Goal: Find specific page/section: Find specific page/section

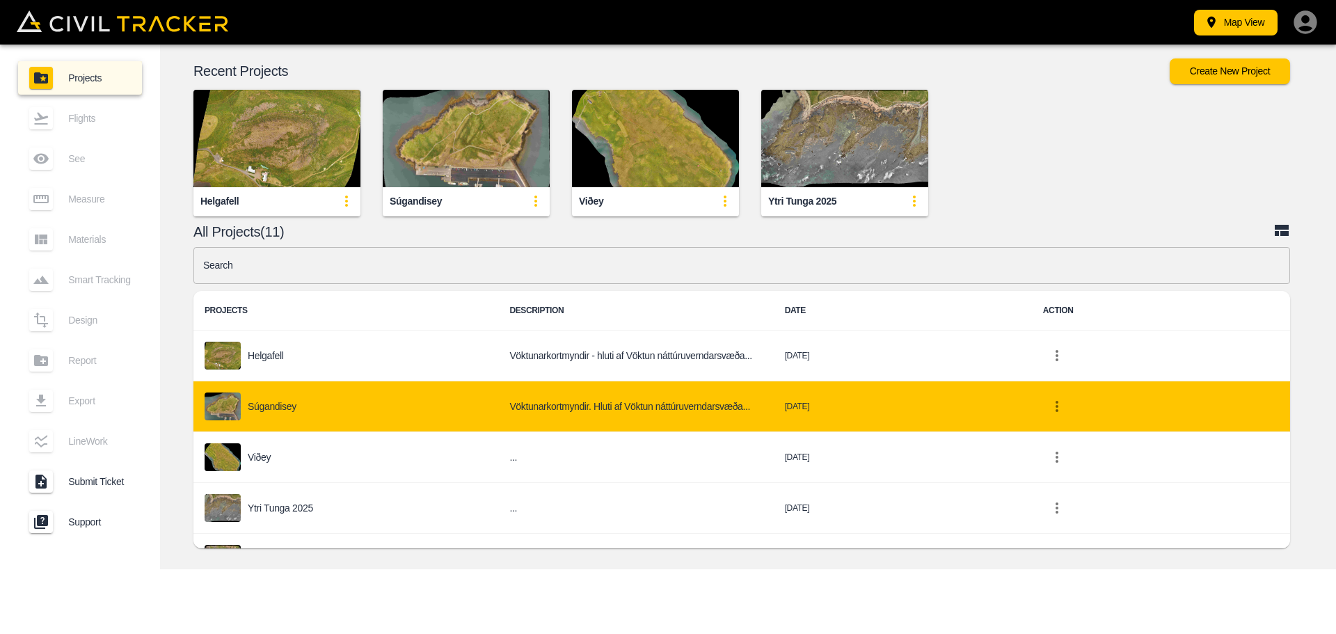
click at [261, 411] on p "Súgandisey" at bounding box center [272, 406] width 49 height 11
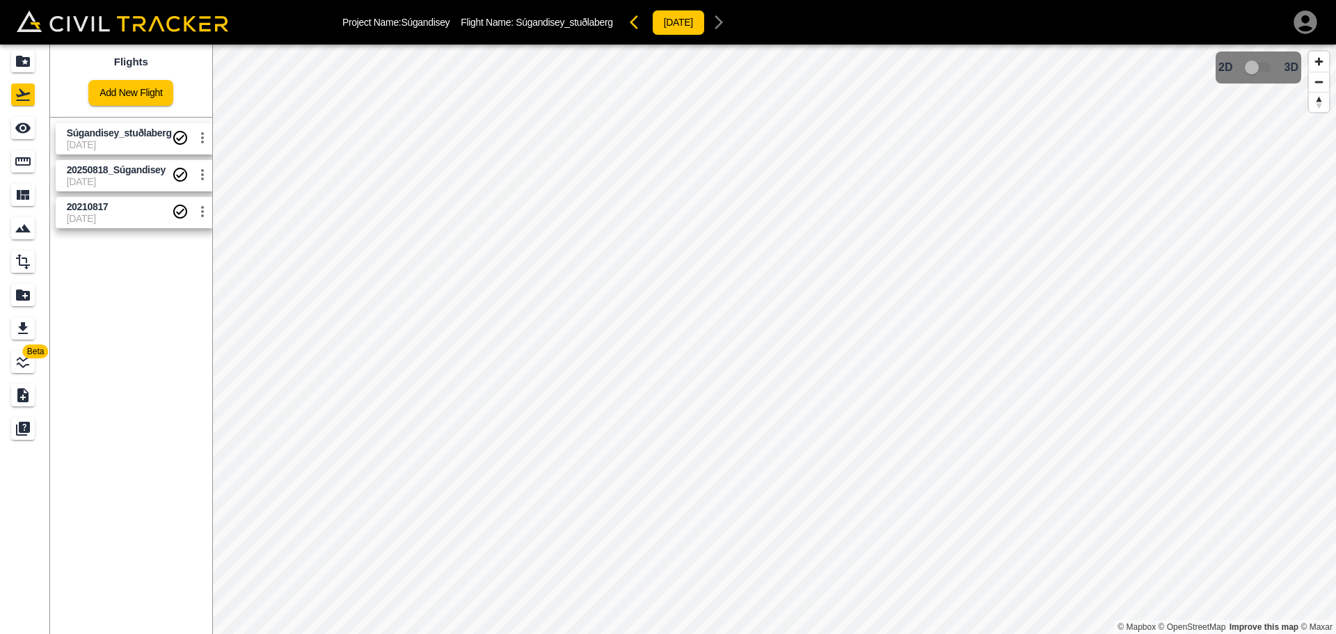
click at [126, 143] on span "[DATE]" at bounding box center [119, 144] width 105 height 11
click at [130, 135] on span "Súgandisey_stuðlaberg" at bounding box center [119, 132] width 105 height 11
click at [135, 144] on div "Súgandisey_stuðlaberg" at bounding box center [119, 150] width 94 height 25
click at [150, 134] on span "Súgandisey_stuðlaberg" at bounding box center [119, 132] width 105 height 11
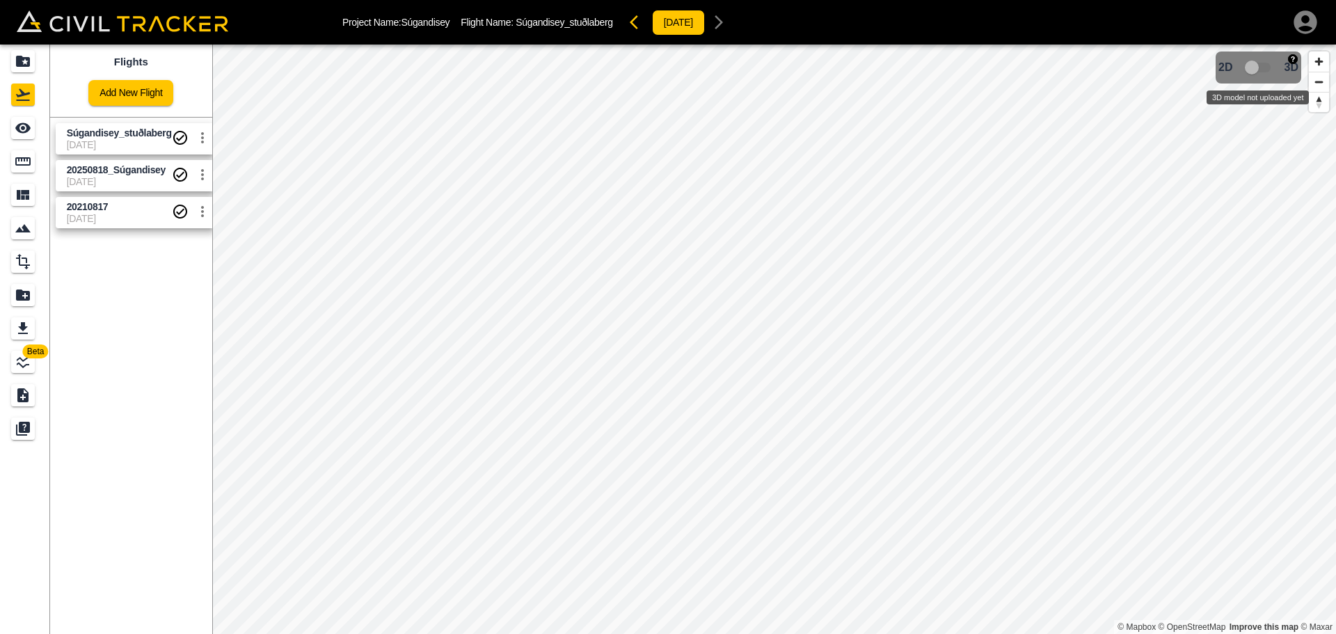
click at [1243, 68] on span "3D model not uploaded yet" at bounding box center [1258, 67] width 40 height 26
click at [1256, 68] on span "3D model not uploaded yet" at bounding box center [1258, 67] width 40 height 26
drag, startPoint x: 1256, startPoint y: 68, endPoint x: 1271, endPoint y: 67, distance: 14.6
click at [1271, 67] on span "3D model not uploaded yet" at bounding box center [1258, 67] width 40 height 26
click at [143, 143] on span "[DATE]" at bounding box center [119, 144] width 105 height 11
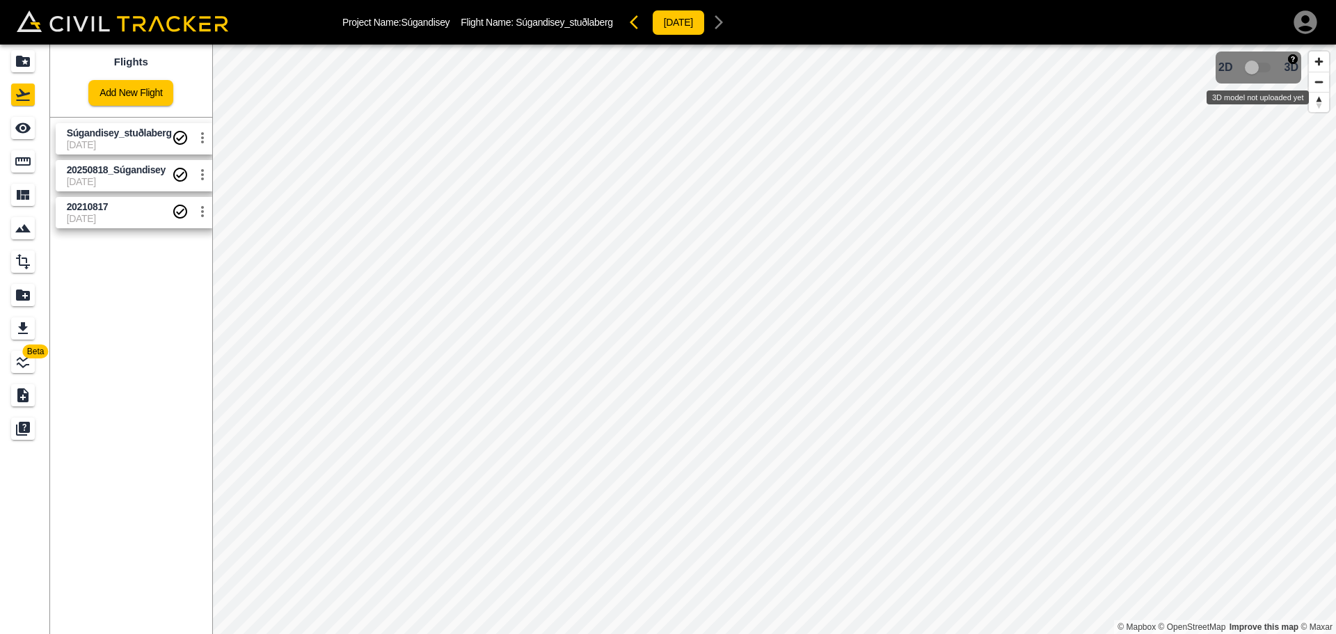
click at [1257, 66] on span "3D model not uploaded yet" at bounding box center [1258, 67] width 40 height 26
click at [140, 141] on span "[DATE]" at bounding box center [119, 144] width 105 height 11
drag, startPoint x: 1259, startPoint y: 70, endPoint x: 1268, endPoint y: 66, distance: 9.0
click at [1268, 66] on span "3D model not uploaded yet" at bounding box center [1258, 67] width 40 height 26
click at [1319, 104] on span "Reset bearing to north" at bounding box center [1319, 102] width 20 height 19
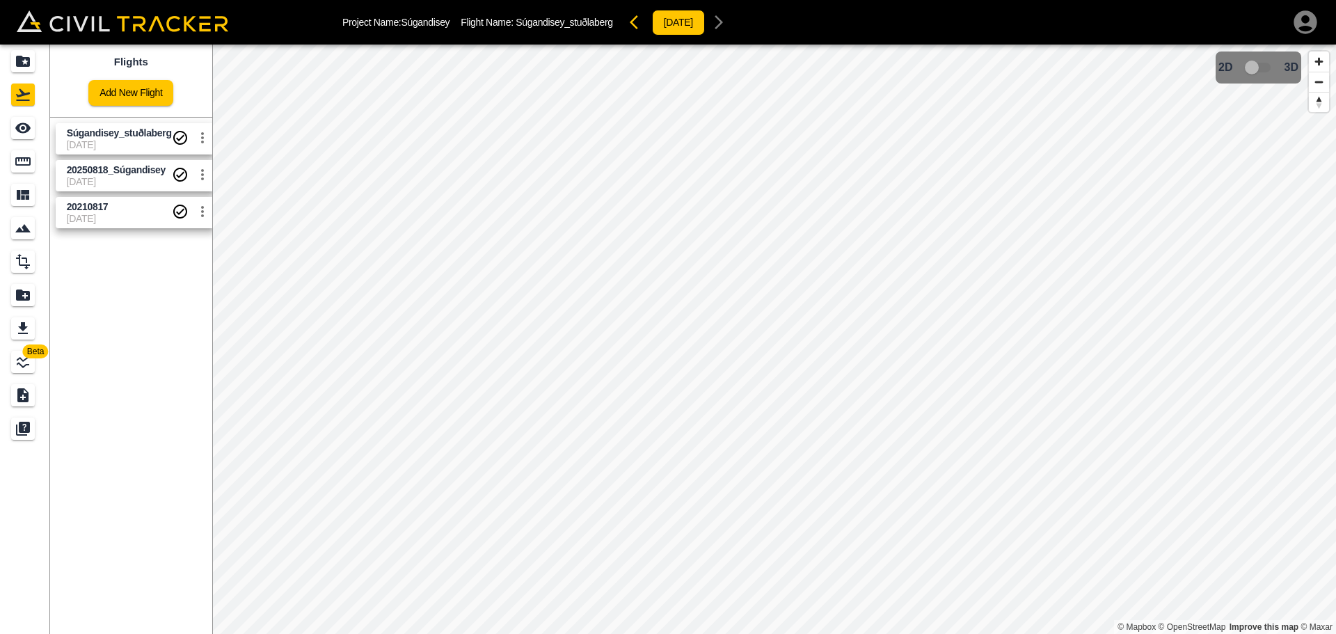
click at [122, 138] on span "Súgandisey_stuðlaberg" at bounding box center [119, 133] width 105 height 13
click at [124, 135] on span "Súgandisey_stuðlaberg" at bounding box center [119, 132] width 105 height 11
click at [22, 129] on icon "See" at bounding box center [22, 128] width 15 height 10
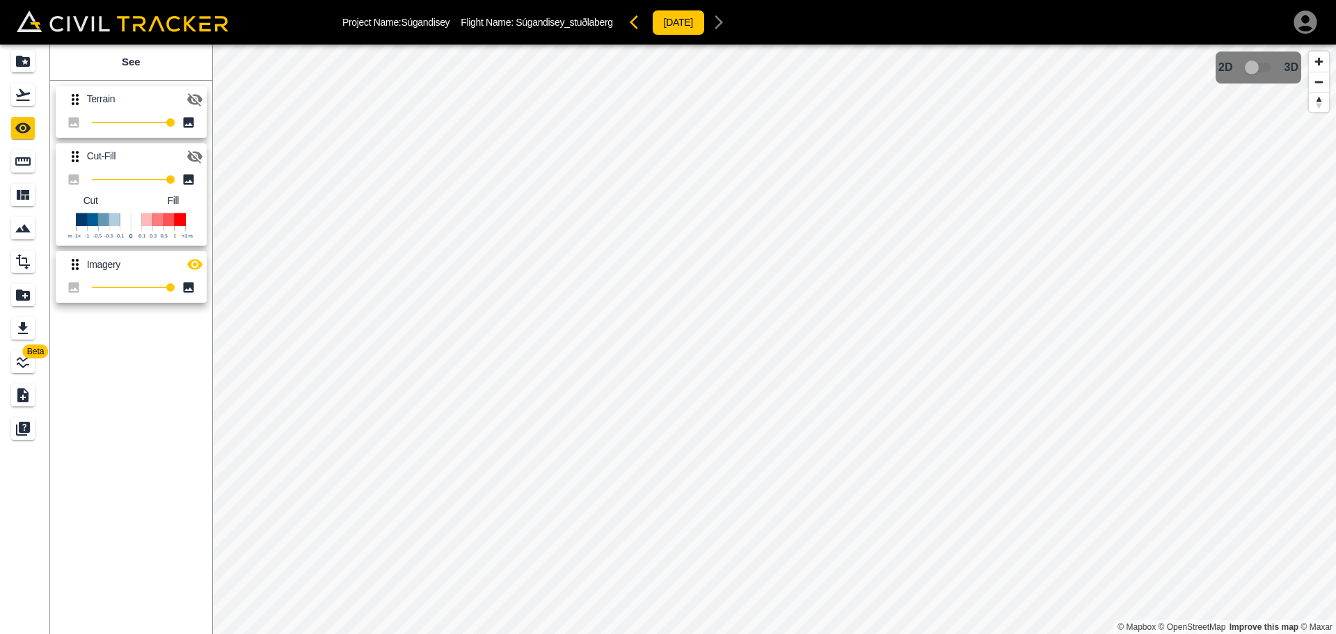
click at [189, 97] on icon "button" at bounding box center [194, 99] width 15 height 13
click at [196, 152] on icon "button" at bounding box center [194, 156] width 15 height 13
click at [194, 150] on icon "button" at bounding box center [194, 156] width 17 height 17
click at [200, 101] on icon "button" at bounding box center [194, 99] width 15 height 10
click at [200, 101] on icon "button" at bounding box center [194, 99] width 15 height 13
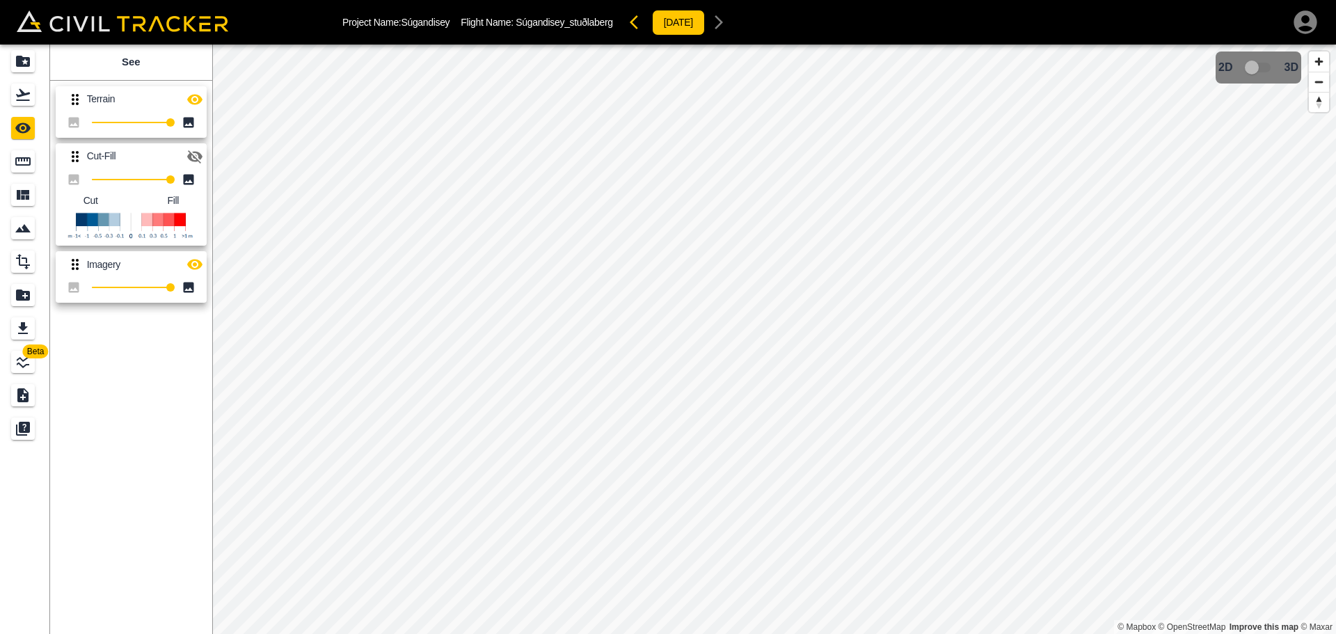
click at [200, 101] on icon "button" at bounding box center [194, 99] width 15 height 10
click at [195, 154] on icon "button" at bounding box center [194, 156] width 17 height 17
click at [195, 154] on icon "button" at bounding box center [194, 156] width 15 height 10
type input "100"
click at [232, 290] on div "Beta See Terrain 100 Cut-Fill 100 Cut Fill Imagery 100 © Mapbox © OpenStreetMap…" at bounding box center [668, 339] width 1336 height 589
